Goal: Navigation & Orientation: Understand site structure

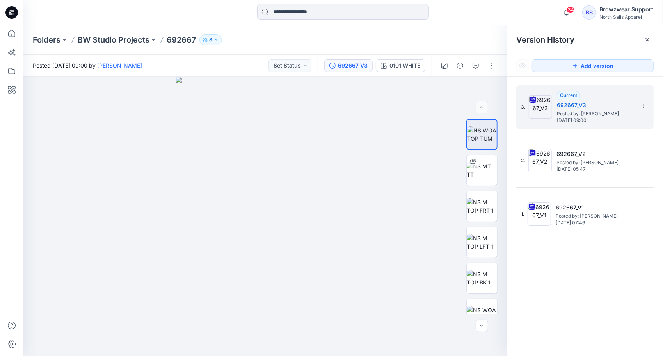
click at [215, 41] on icon "button" at bounding box center [216, 39] width 5 height 5
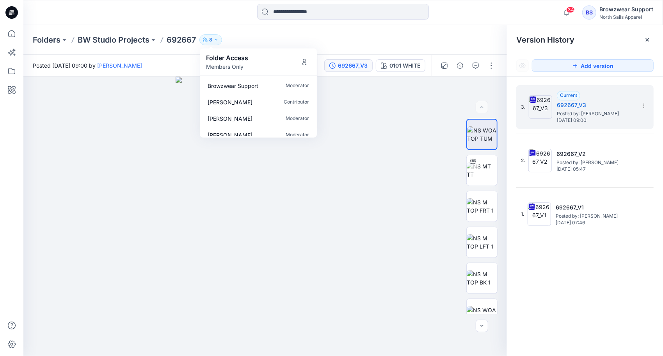
click at [276, 37] on div "Folders BW Studio Projects 692667 8 Folder Access Members Only Browzwear Suppor…" at bounding box center [313, 39] width 560 height 11
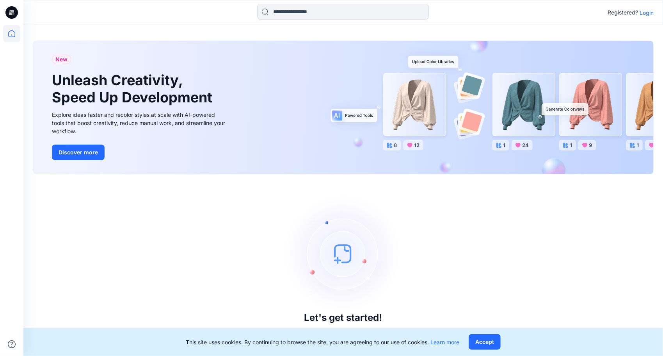
click at [647, 12] on p "Login" at bounding box center [647, 13] width 14 height 8
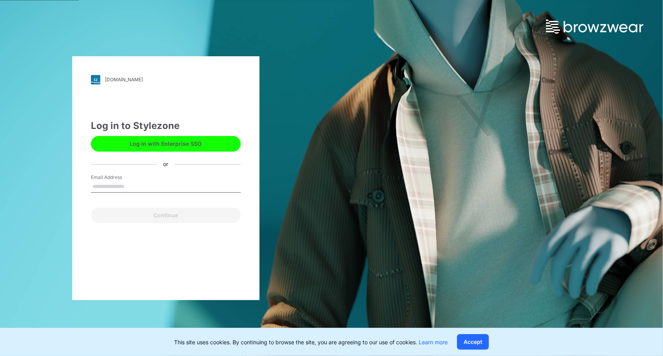
click at [119, 187] on input "Email Address" at bounding box center [166, 187] width 150 height 12
click at [102, 212] on div "Continue" at bounding box center [166, 213] width 150 height 19
click at [133, 184] on input "Email Address" at bounding box center [166, 187] width 150 height 12
type input "**********"
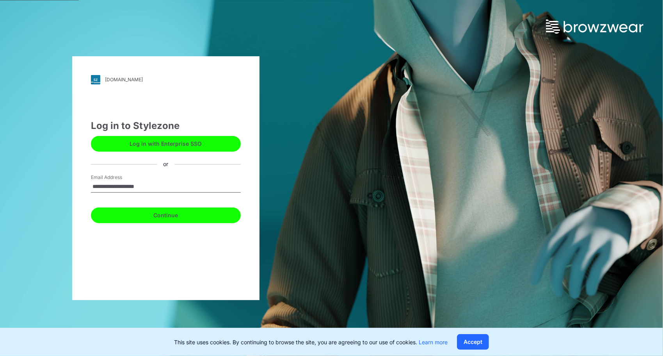
click at [163, 217] on button "Continue" at bounding box center [166, 215] width 150 height 16
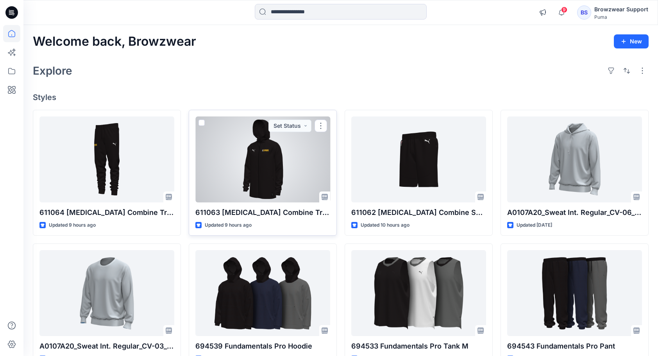
click at [262, 179] on div at bounding box center [262, 159] width 135 height 86
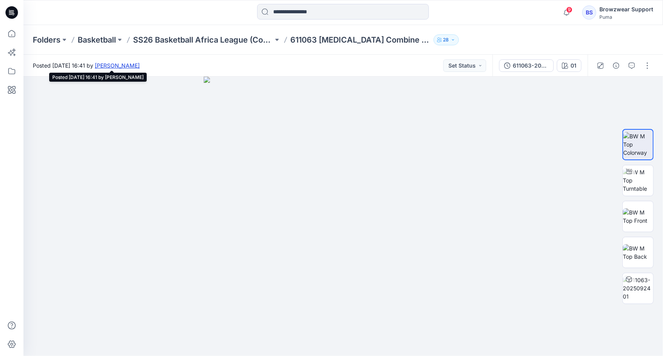
click at [140, 66] on link "[PERSON_NAME]" at bounding box center [117, 65] width 45 height 7
click at [13, 70] on icon at bounding box center [11, 70] width 17 height 17
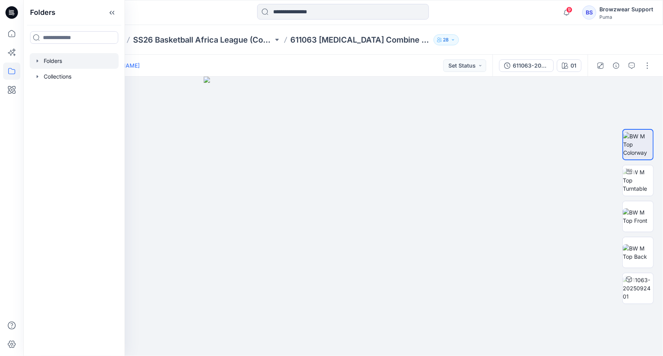
click at [52, 62] on div at bounding box center [74, 61] width 89 height 16
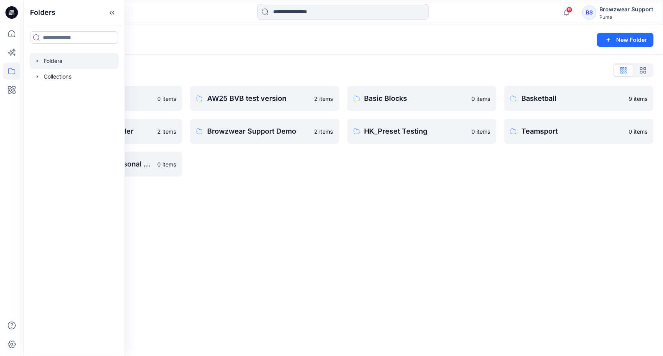
click at [262, 223] on div "Folders New Folder Folders List 3D Training 0 items Browzwear Demo Folder 2 ite…" at bounding box center [343, 190] width 640 height 331
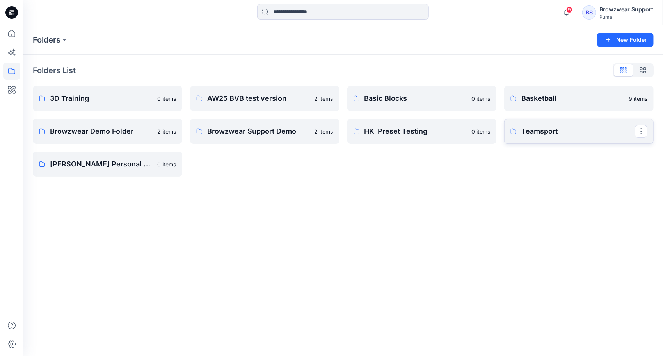
click at [520, 134] on link "Teamsport" at bounding box center [579, 131] width 150 height 25
click at [86, 132] on p "Browzwear Demo Folder" at bounding box center [107, 131] width 114 height 11
click at [267, 103] on p "AW25 BVB test version" at bounding box center [264, 98] width 114 height 11
